Goal: Information Seeking & Learning: Find specific page/section

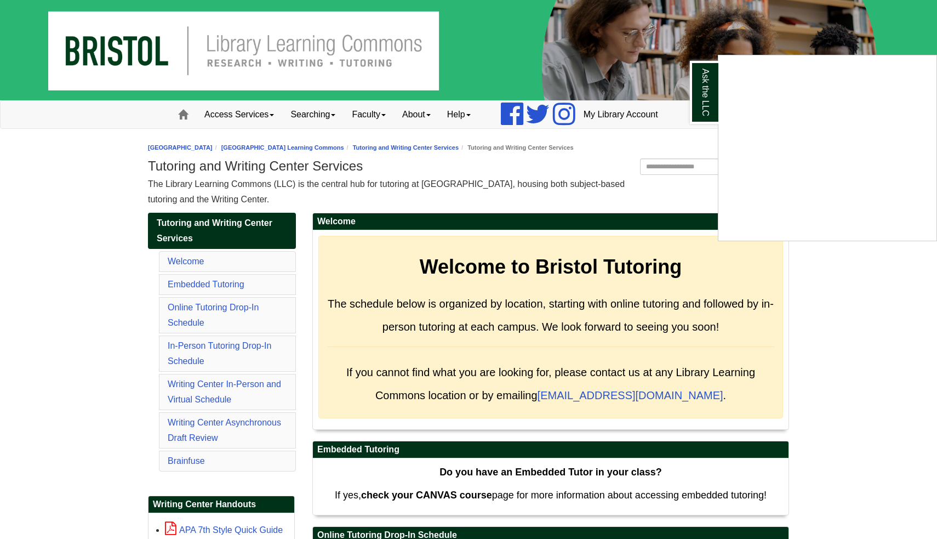
click at [778, 310] on div "Ask the LLC" at bounding box center [468, 269] width 937 height 539
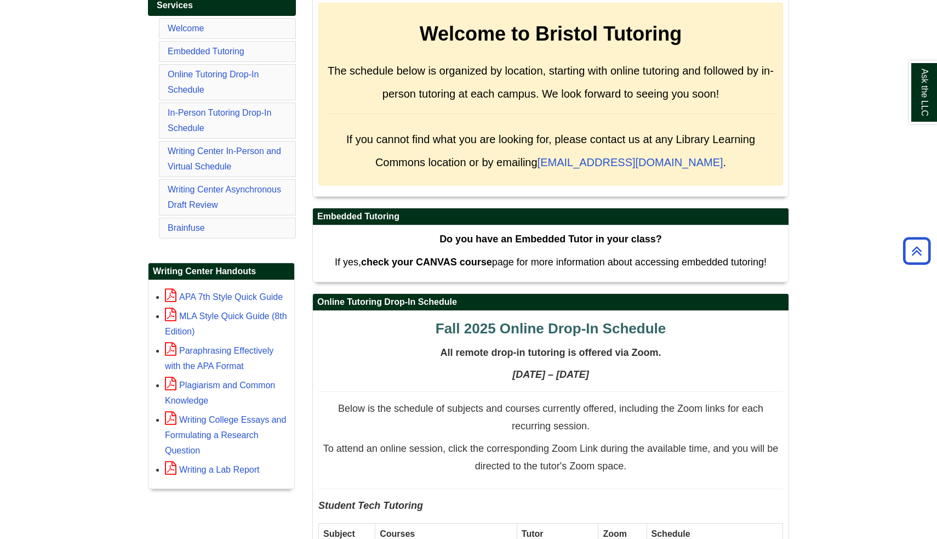
scroll to position [233, 0]
click at [920, 82] on link "Ask the LLC" at bounding box center [923, 92] width 28 height 63
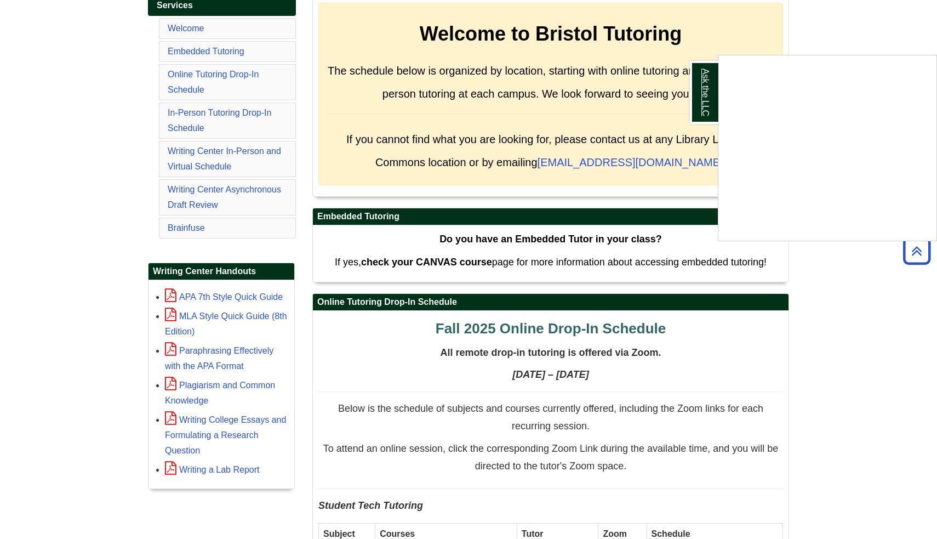
click at [705, 96] on link "Ask the LLC" at bounding box center [704, 92] width 28 height 63
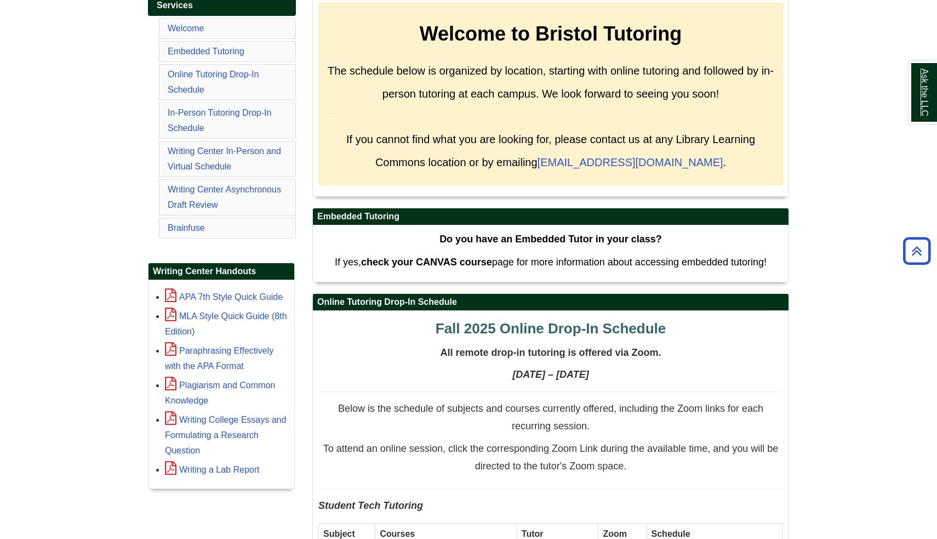
click at [936, 95] on link "Ask the LLC" at bounding box center [923, 92] width 28 height 63
click at [936, 105] on link "Ask the LLC" at bounding box center [923, 92] width 28 height 63
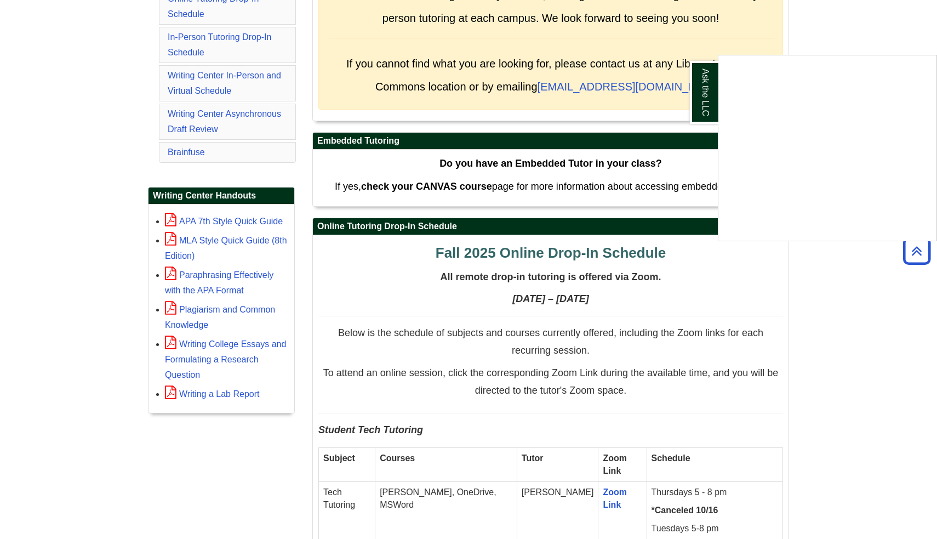
scroll to position [311, 0]
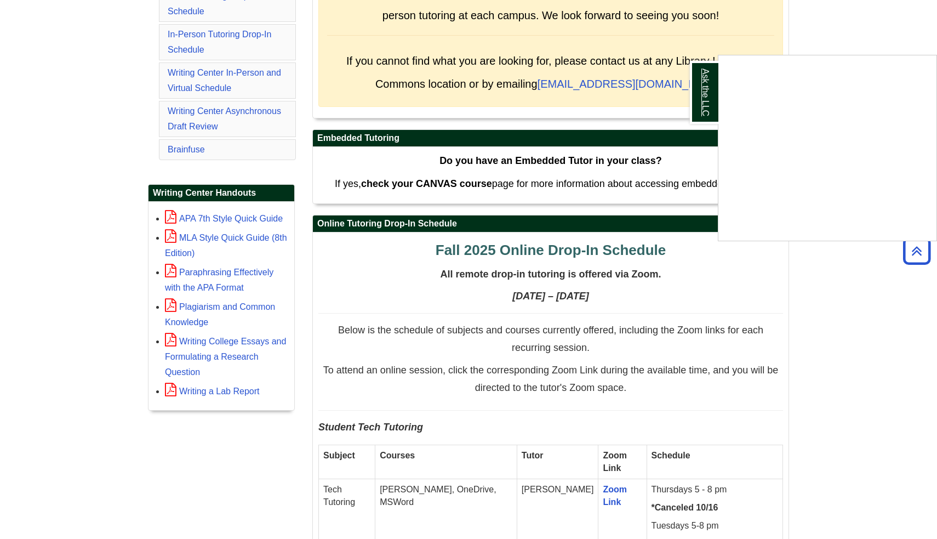
click at [702, 98] on link "Ask the LLC" at bounding box center [704, 92] width 28 height 63
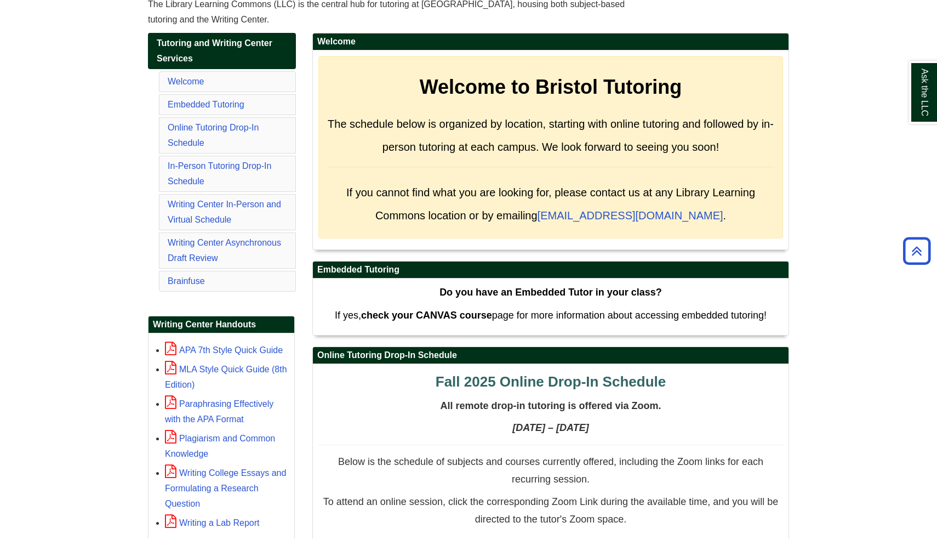
scroll to position [148, 0]
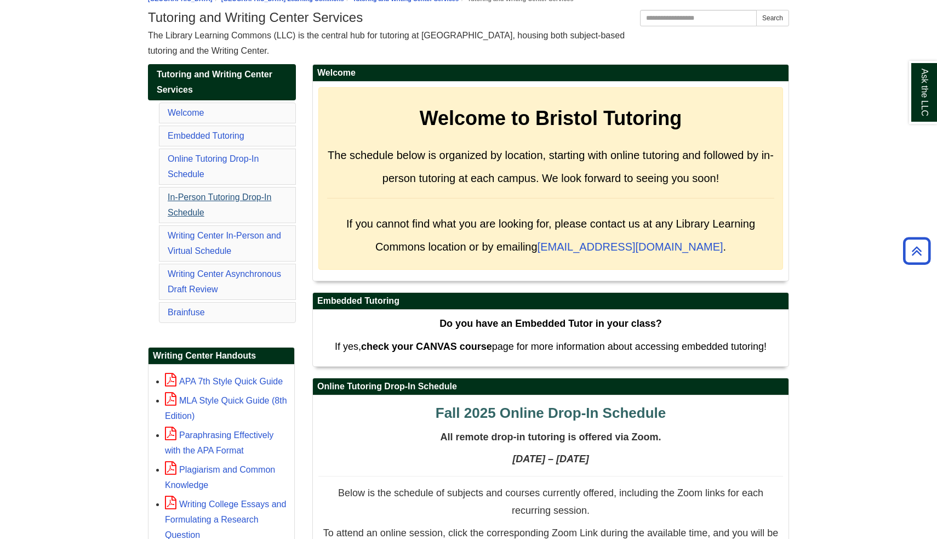
click at [217, 201] on link "In-Person Tutoring Drop-In Schedule" at bounding box center [220, 204] width 104 height 25
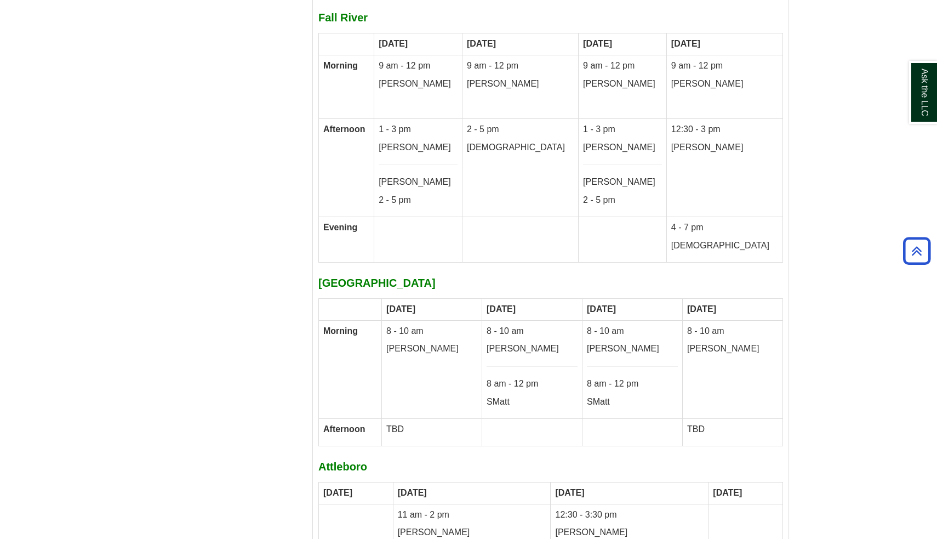
scroll to position [6066, 0]
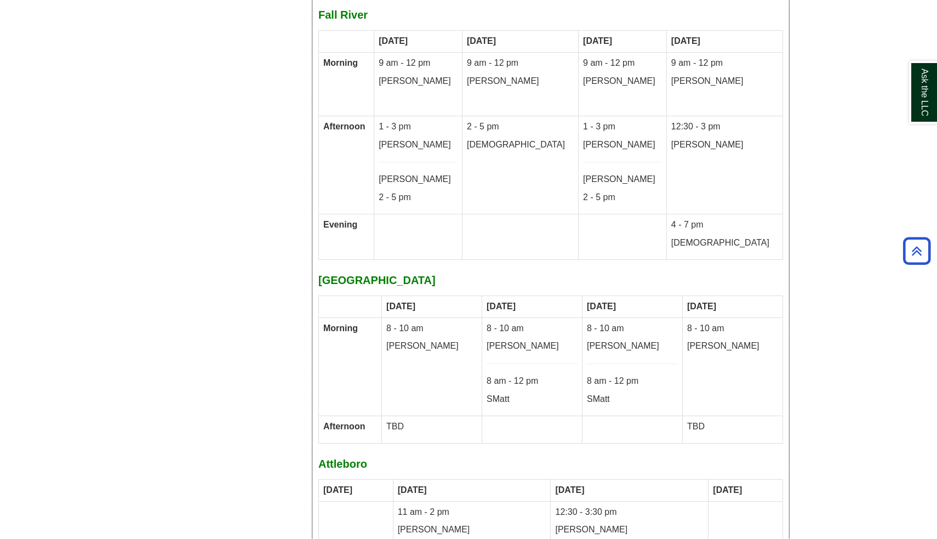
click at [382, 317] on td "Morning" at bounding box center [350, 366] width 63 height 98
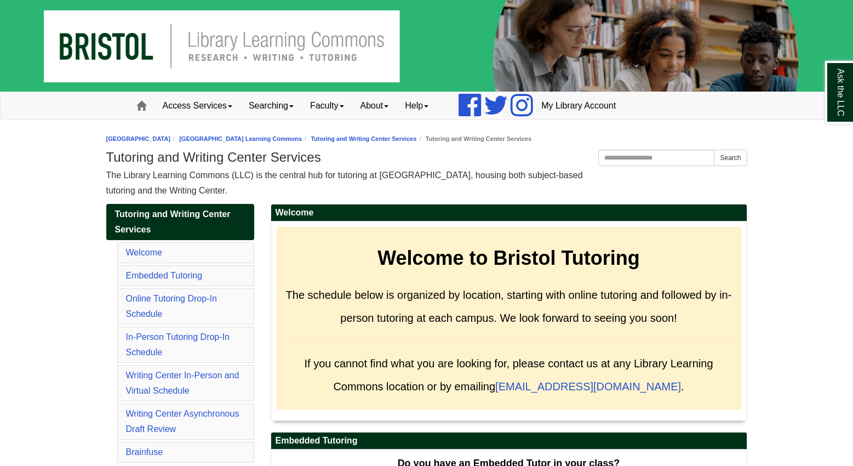
scroll to position [0, 0]
click at [294, 107] on span at bounding box center [291, 106] width 4 height 2
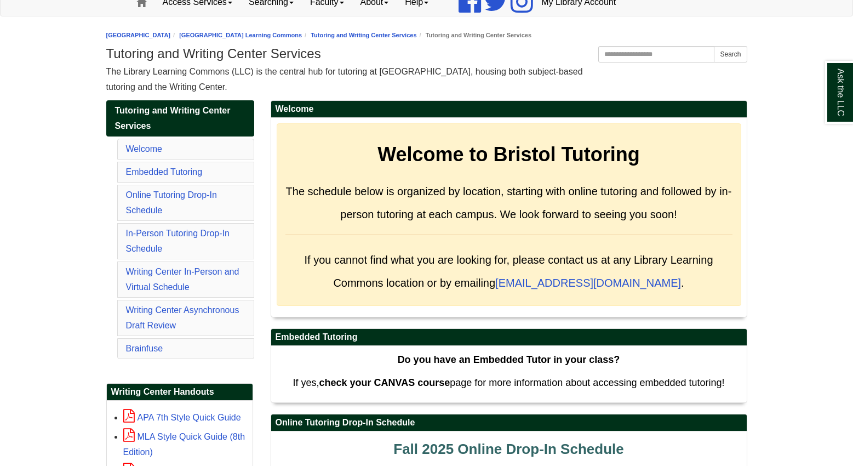
scroll to position [109, 0]
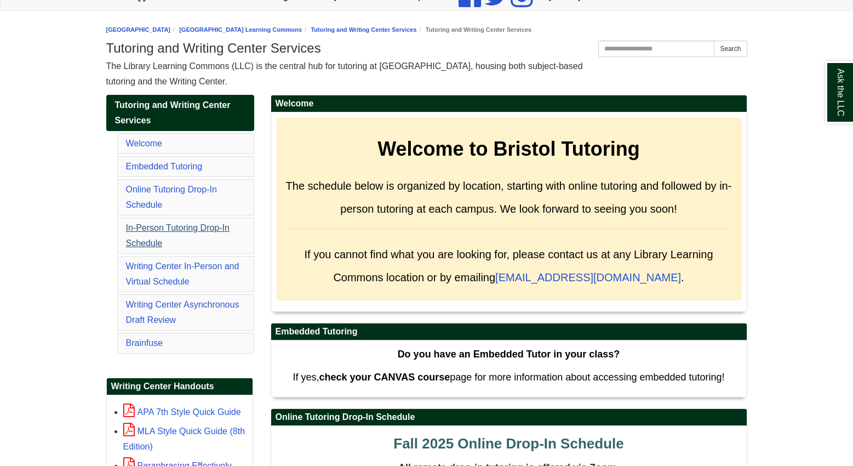
click at [202, 231] on link "In-Person Tutoring Drop-In Schedule" at bounding box center [178, 235] width 104 height 25
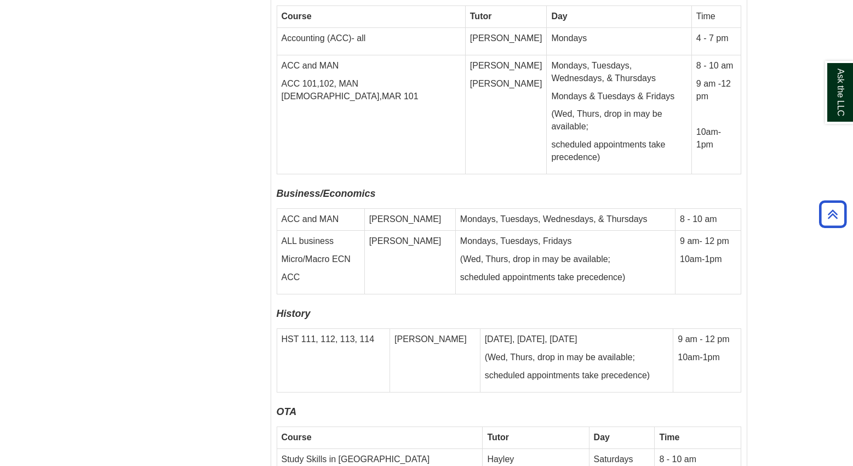
scroll to position [4382, 0]
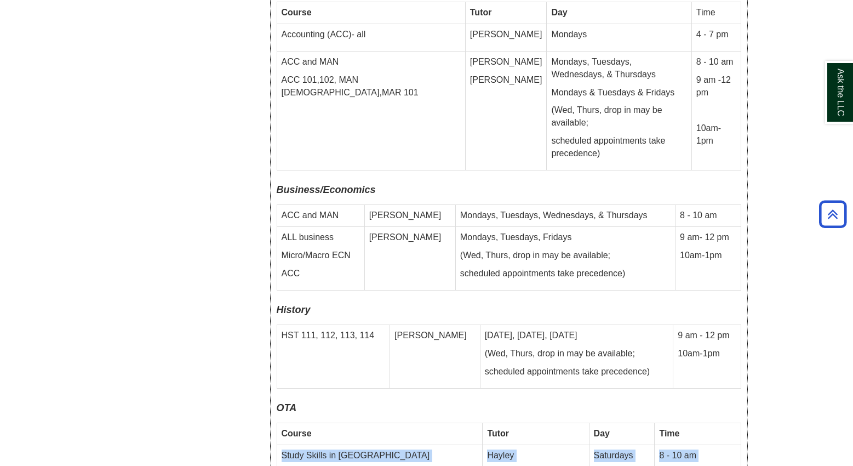
drag, startPoint x: 427, startPoint y: 327, endPoint x: 428, endPoint y: 293, distance: 33.4
click at [428, 423] on tbody "Course Tutor Day Time Study Skills in [PERSON_NAME] Saturdays 8 - 10 am All OTA…" at bounding box center [509, 470] width 464 height 94
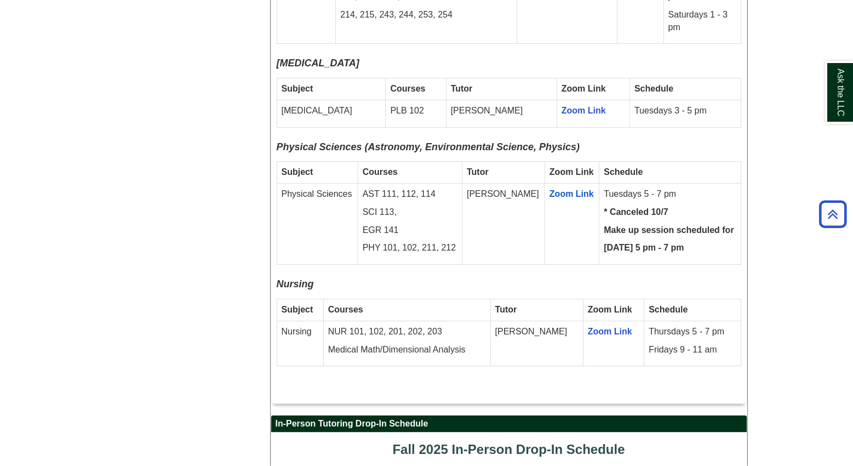
scroll to position [2284, 0]
